Goal: Navigation & Orientation: Find specific page/section

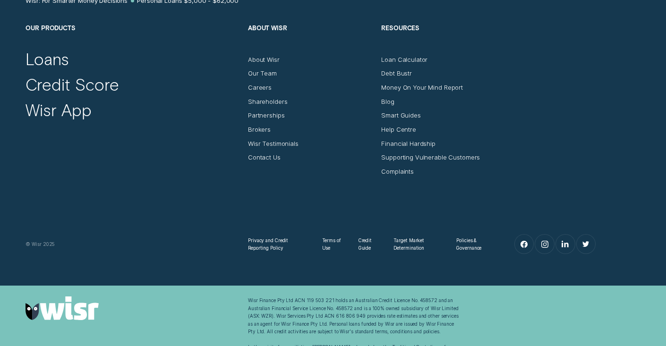
scroll to position [4217, 0]
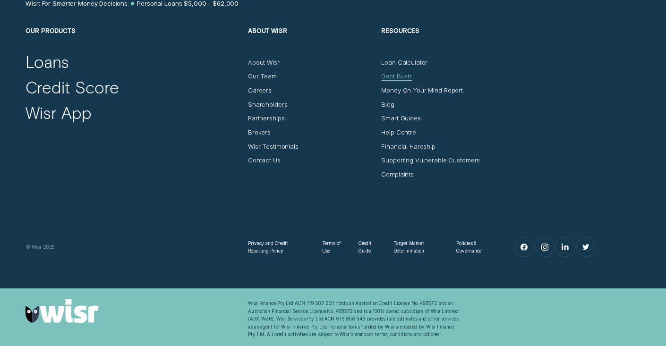
click at [385, 72] on div "Debt Bustr" at bounding box center [396, 76] width 31 height 8
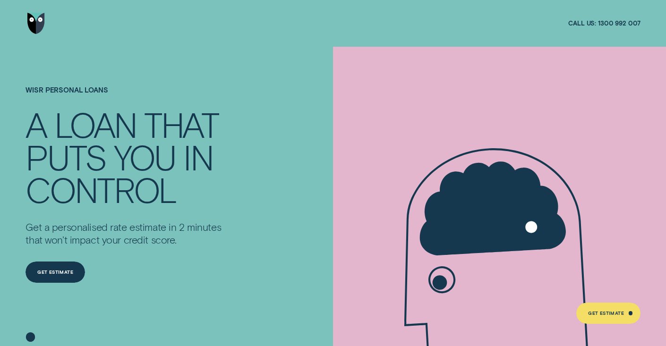
click at [34, 22] on img "Go to home page" at bounding box center [35, 23] width 17 height 21
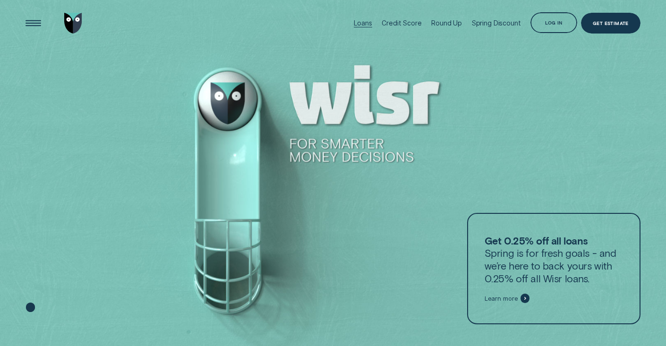
click at [370, 21] on div "Loans" at bounding box center [363, 23] width 18 height 8
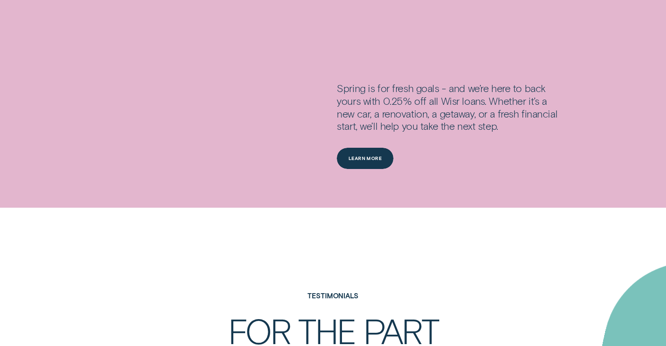
scroll to position [1251, 0]
